Goal: Communication & Community: Participate in discussion

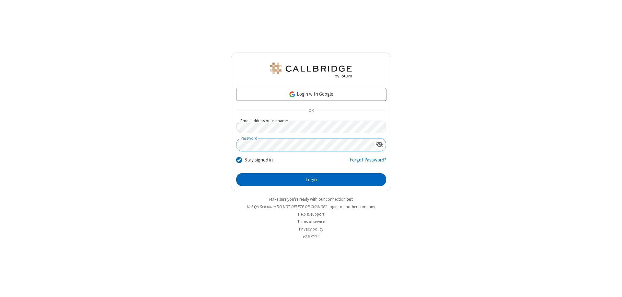
click at [311, 179] on button "Login" at bounding box center [311, 179] width 150 height 13
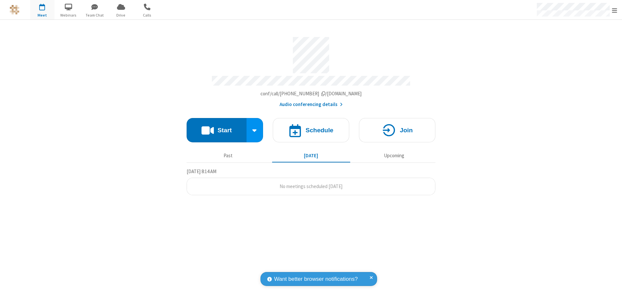
click at [216, 127] on button "Start" at bounding box center [217, 130] width 60 height 24
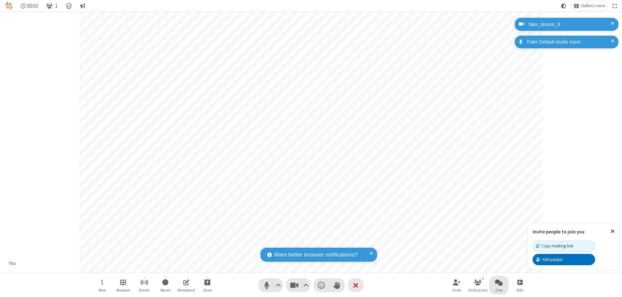
click at [499, 282] on span "Open chat" at bounding box center [499, 282] width 8 height 8
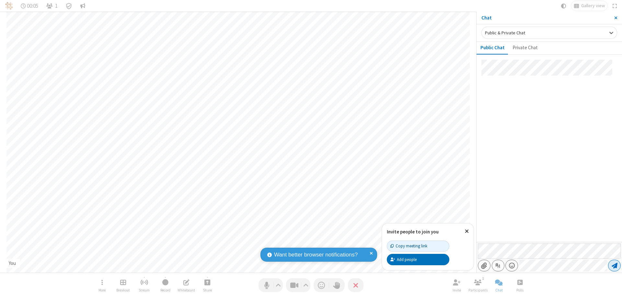
click at [614, 265] on span "Send message" at bounding box center [615, 265] width 6 height 6
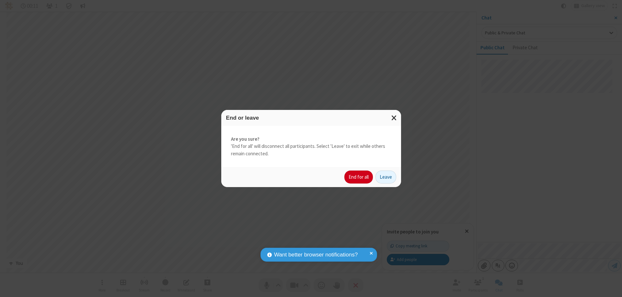
click at [359, 177] on button "End for all" at bounding box center [358, 176] width 29 height 13
